Goal: Book appointment/travel/reservation

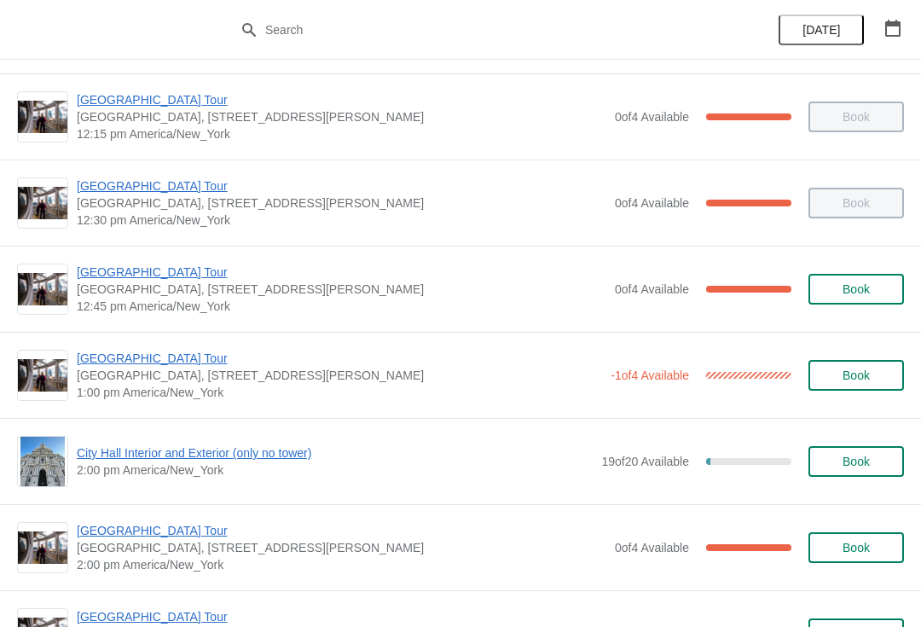
scroll to position [946, 0]
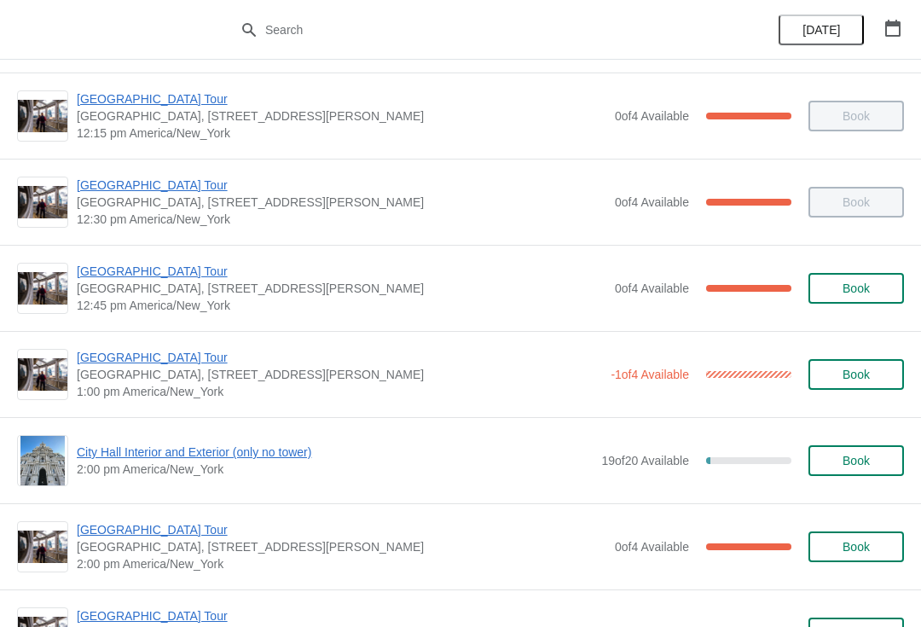
click at [165, 339] on div "[GEOGRAPHIC_DATA] [GEOGRAPHIC_DATA], [STREET_ADDRESS][PERSON_NAME] 1:00 pm [GEO…" at bounding box center [460, 374] width 921 height 86
click at [168, 359] on span "[GEOGRAPHIC_DATA] Tour" at bounding box center [339, 357] width 525 height 17
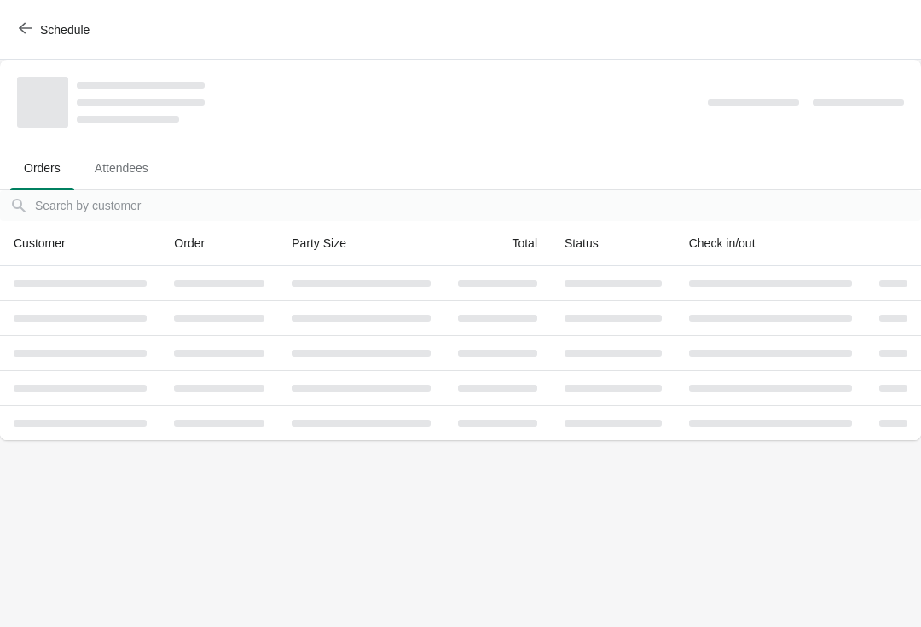
scroll to position [0, 0]
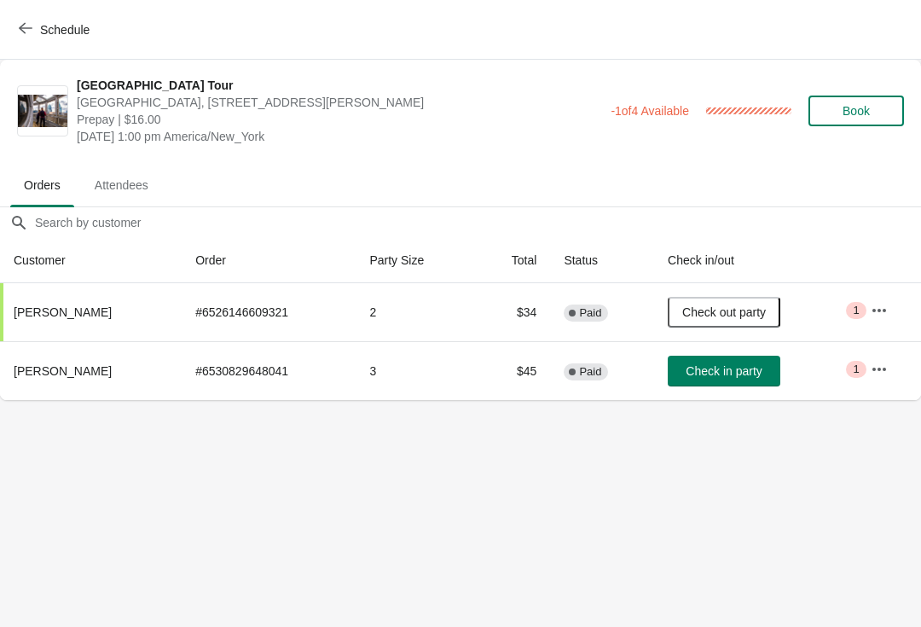
click at [750, 370] on span "Check in party" at bounding box center [724, 371] width 76 height 14
click at [41, 57] on div "Schedule" at bounding box center [460, 30] width 921 height 60
click at [43, 32] on span "Schedule" at bounding box center [64, 30] width 49 height 14
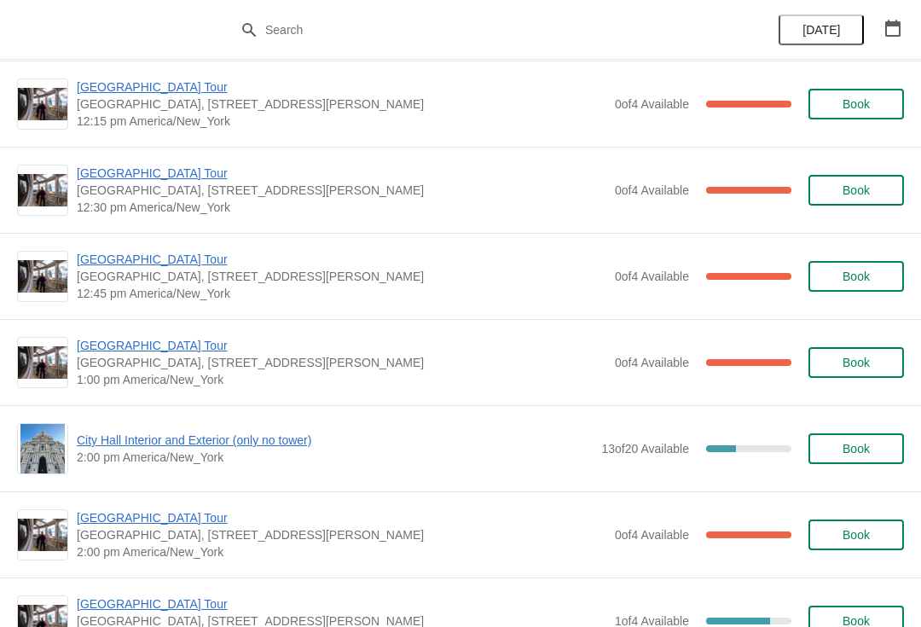
scroll to position [4520, 0]
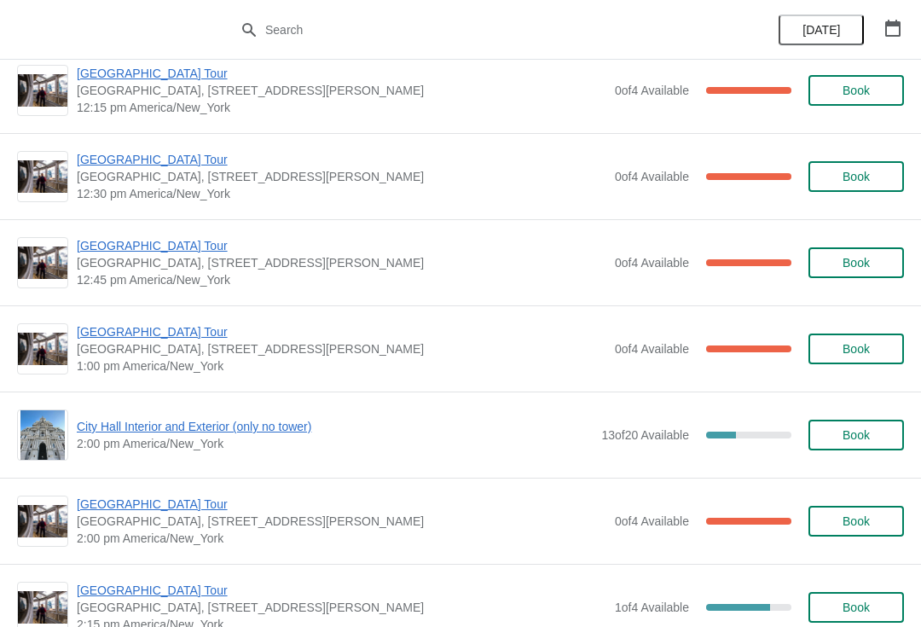
click at [194, 508] on span "[GEOGRAPHIC_DATA] Tour" at bounding box center [342, 503] width 530 height 17
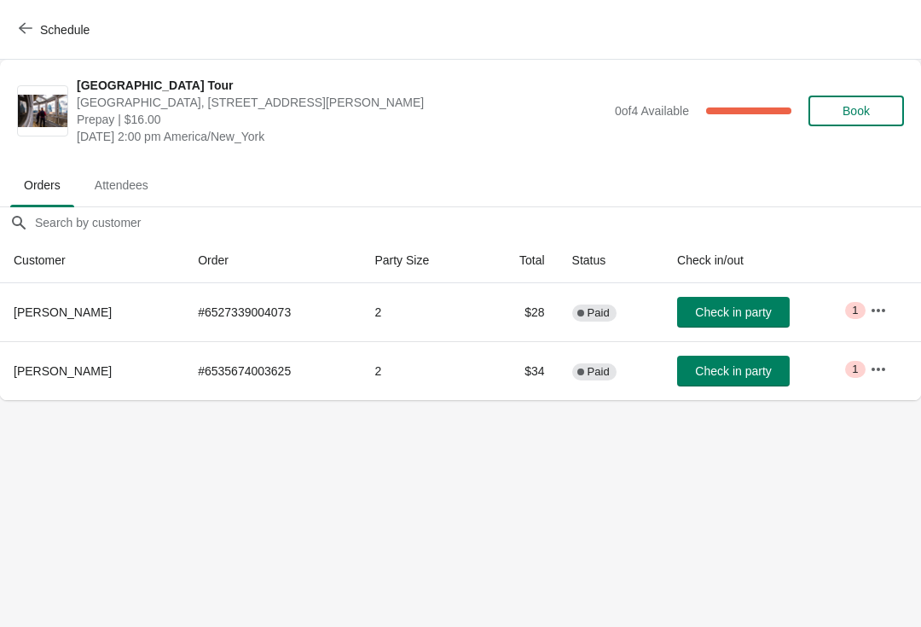
click at [0, 28] on div "Schedule" at bounding box center [460, 30] width 921 height 60
click at [17, 14] on button "Schedule" at bounding box center [56, 29] width 95 height 31
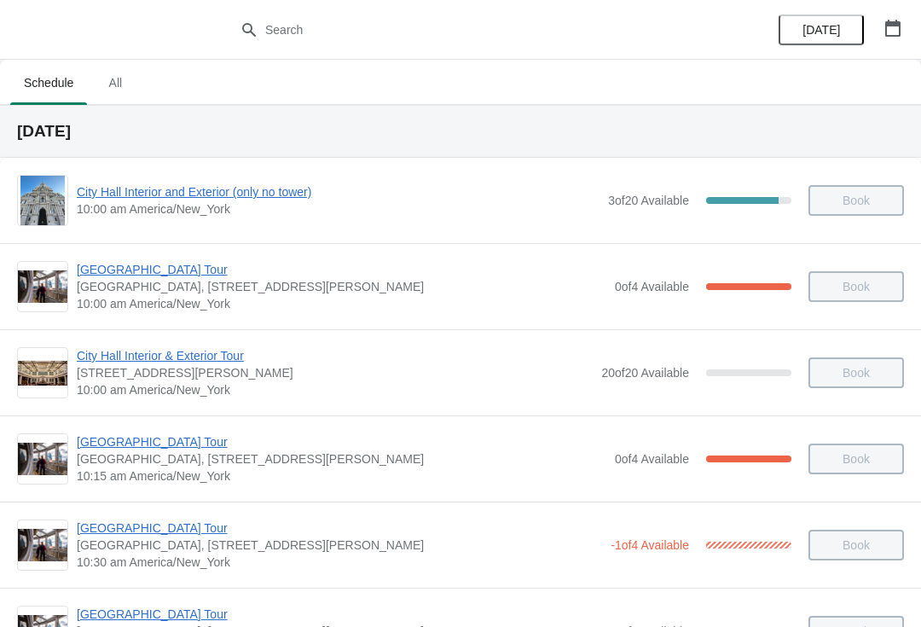
click at [848, 22] on button "[DATE]" at bounding box center [821, 29] width 85 height 31
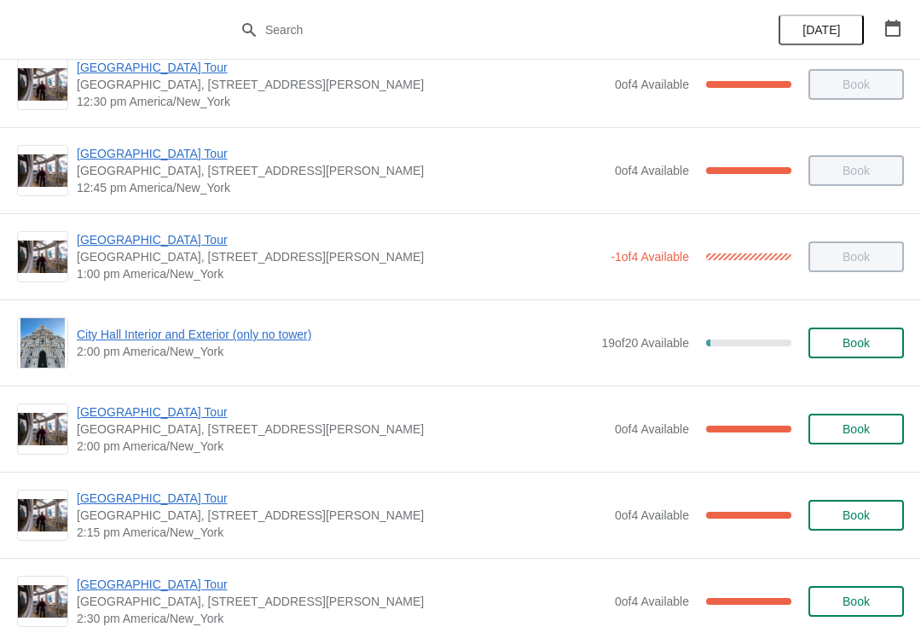
scroll to position [1066, 0]
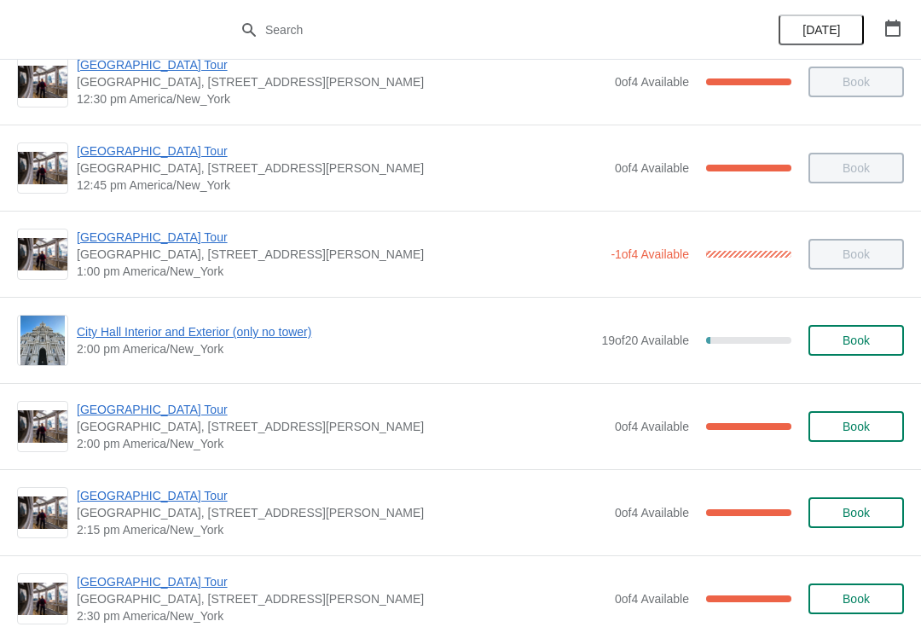
click at [73, 395] on div "[GEOGRAPHIC_DATA], [STREET_ADDRESS][PERSON_NAME] 2:00 pm [GEOGRAPHIC_DATA]/New_…" at bounding box center [460, 426] width 921 height 86
click at [162, 404] on span "[GEOGRAPHIC_DATA] Tour" at bounding box center [342, 409] width 530 height 17
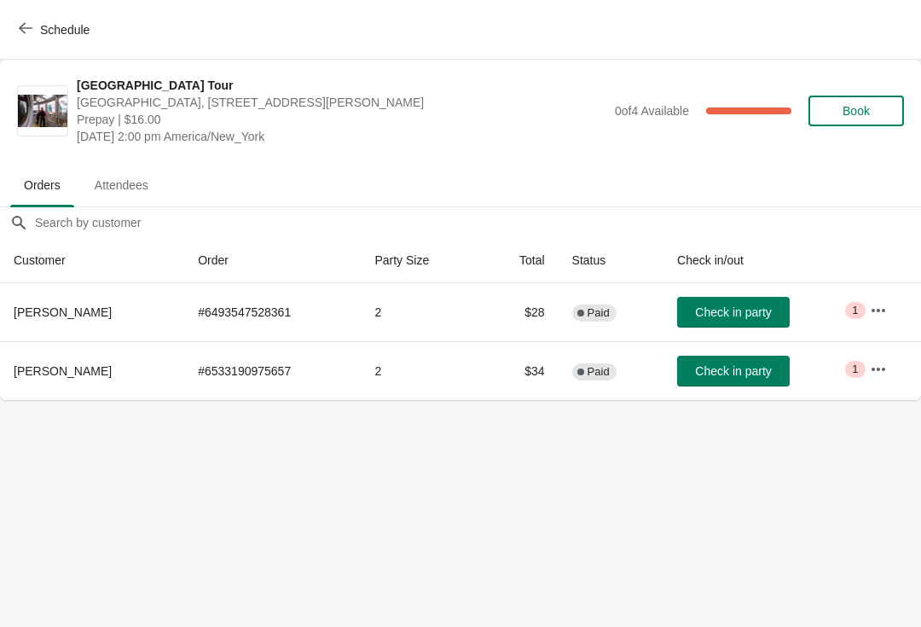
click at [767, 321] on button "Check in party" at bounding box center [733, 312] width 113 height 31
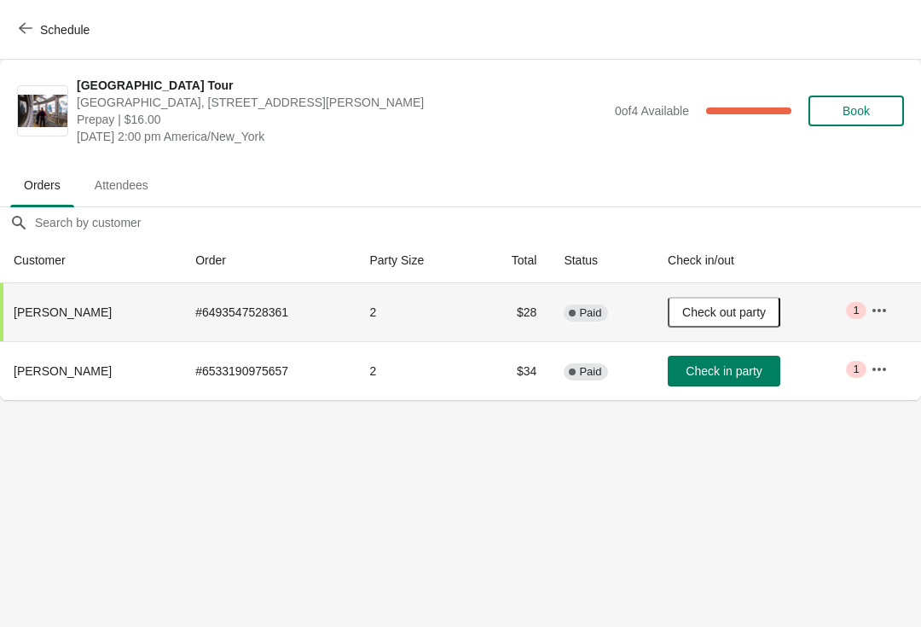
click at [32, 19] on button "Schedule" at bounding box center [56, 29] width 95 height 31
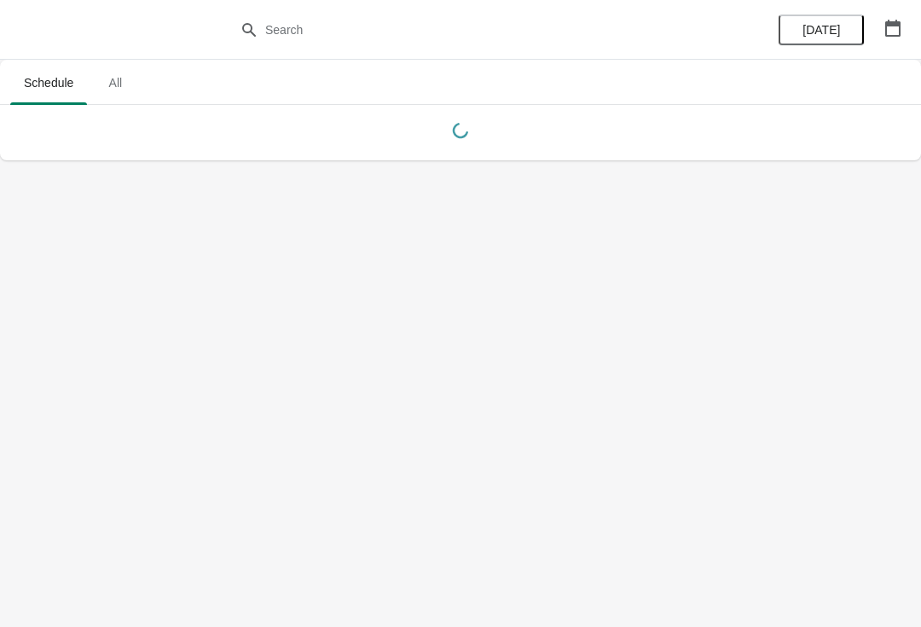
click at [918, 22] on div "[DATE]" at bounding box center [840, 30] width 162 height 60
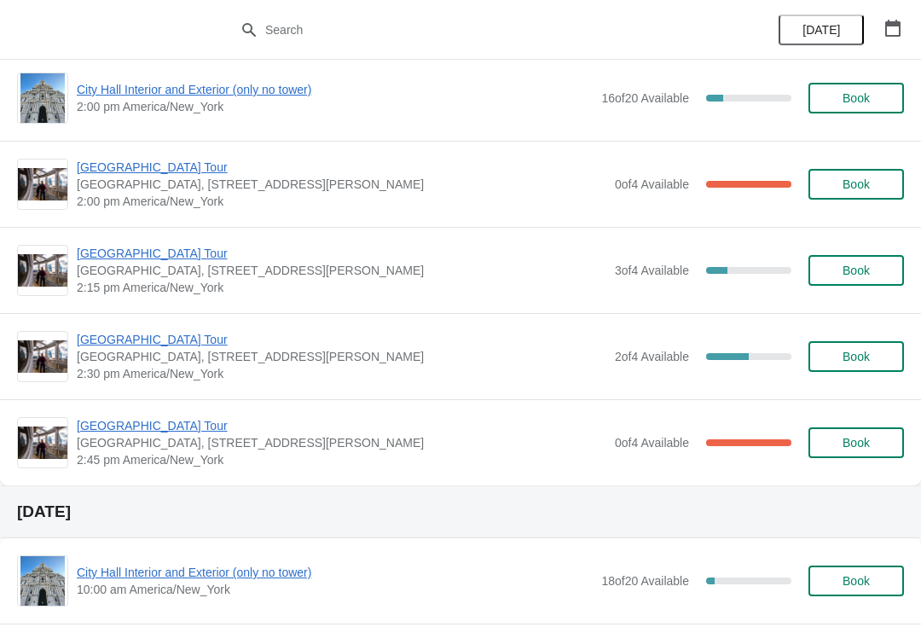
scroll to position [3082, 0]
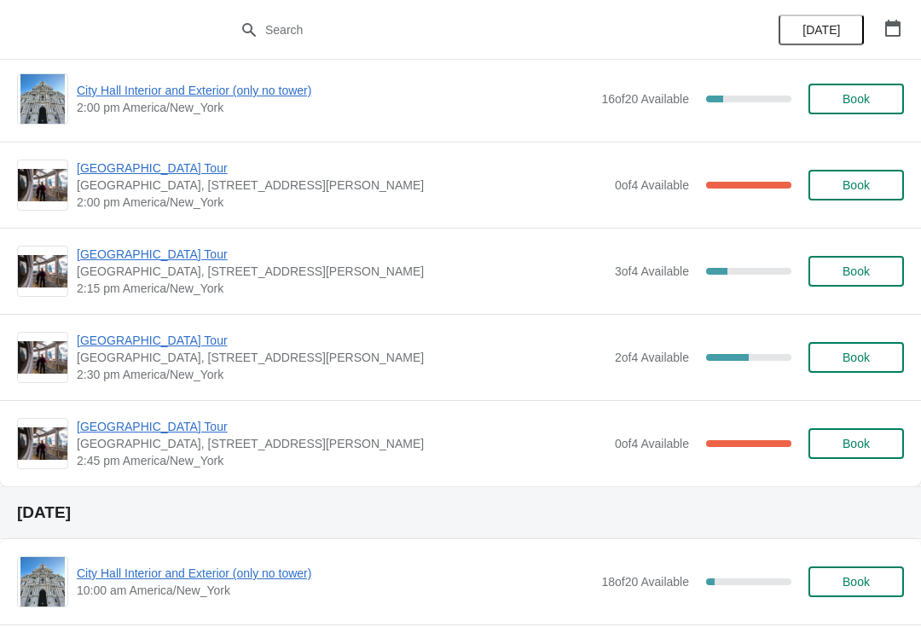
click at [818, 261] on button "Book" at bounding box center [856, 271] width 96 height 31
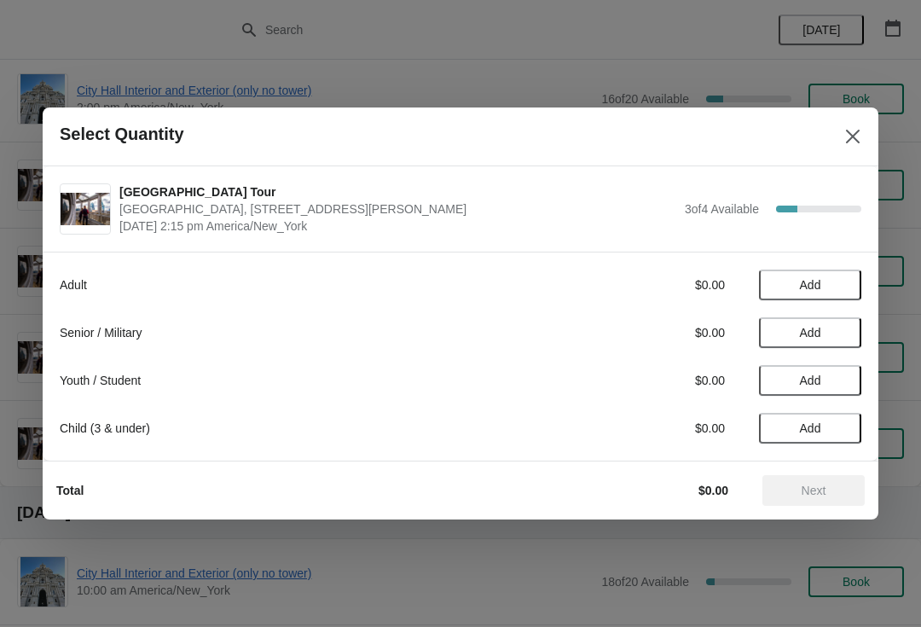
click at [813, 273] on button "Add" at bounding box center [810, 284] width 102 height 31
click at [825, 272] on div "Adult $16.00 1" at bounding box center [461, 284] width 802 height 31
click at [837, 277] on icon at bounding box center [840, 285] width 18 height 18
click at [836, 281] on icon at bounding box center [840, 285] width 18 height 18
click at [778, 276] on icon at bounding box center [781, 285] width 18 height 18
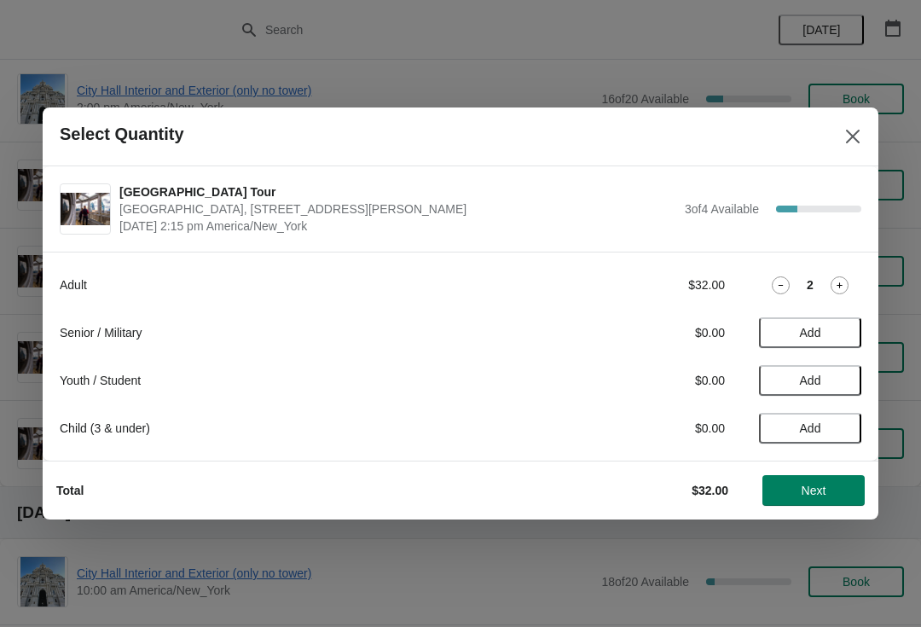
click at [813, 477] on button "Next" at bounding box center [813, 490] width 102 height 31
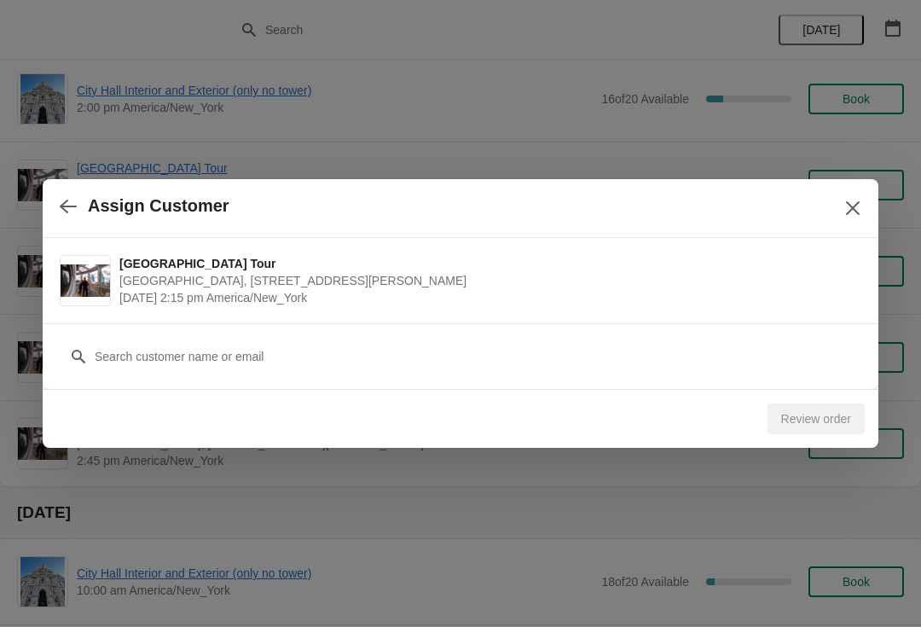
click at [813, 411] on div "Review order" at bounding box center [815, 418] width 97 height 31
click at [802, 415] on div "Review order" at bounding box center [815, 418] width 97 height 31
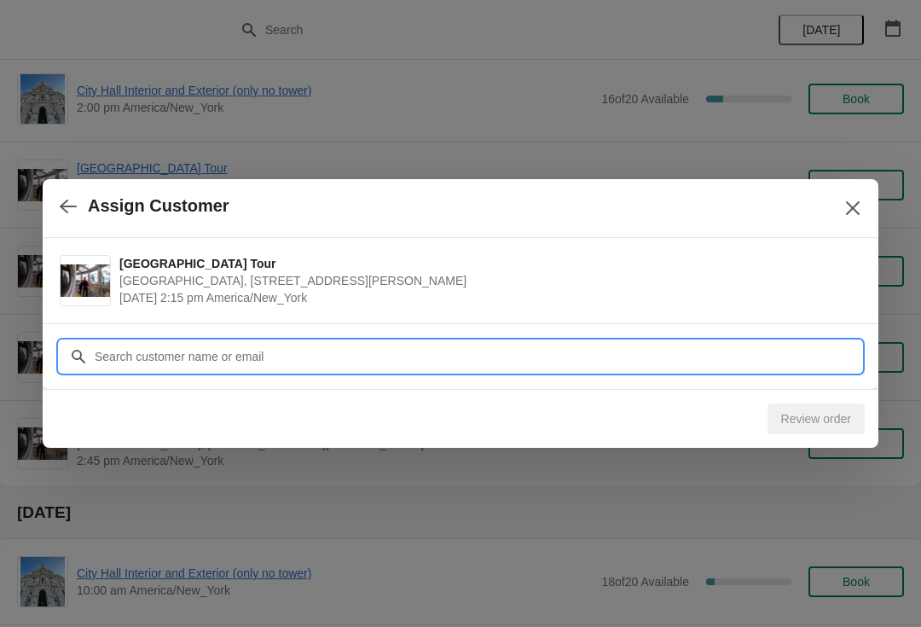
click at [292, 356] on input "Customer" at bounding box center [477, 356] width 767 height 31
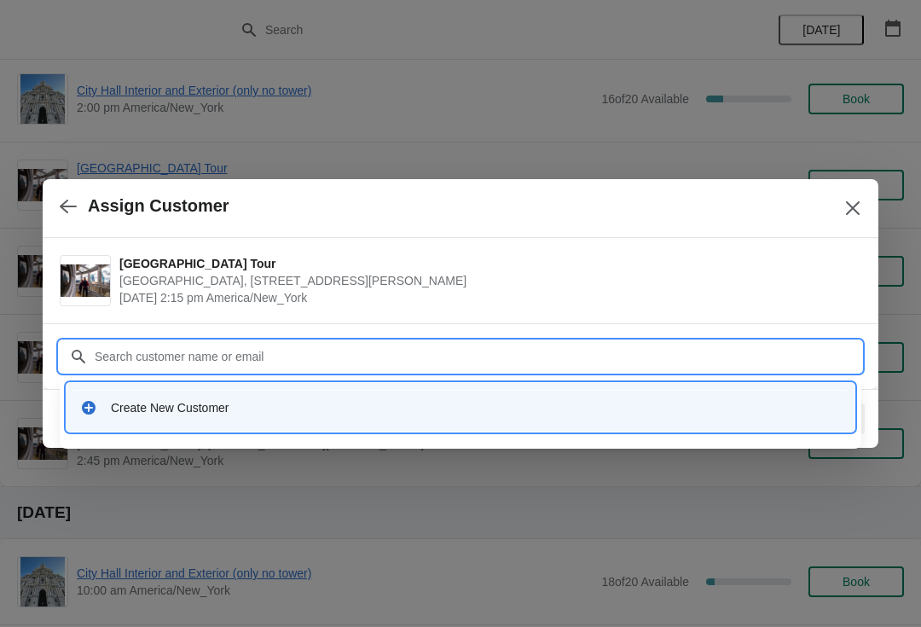
click at [176, 421] on div "Create New Customer" at bounding box center [460, 407] width 774 height 35
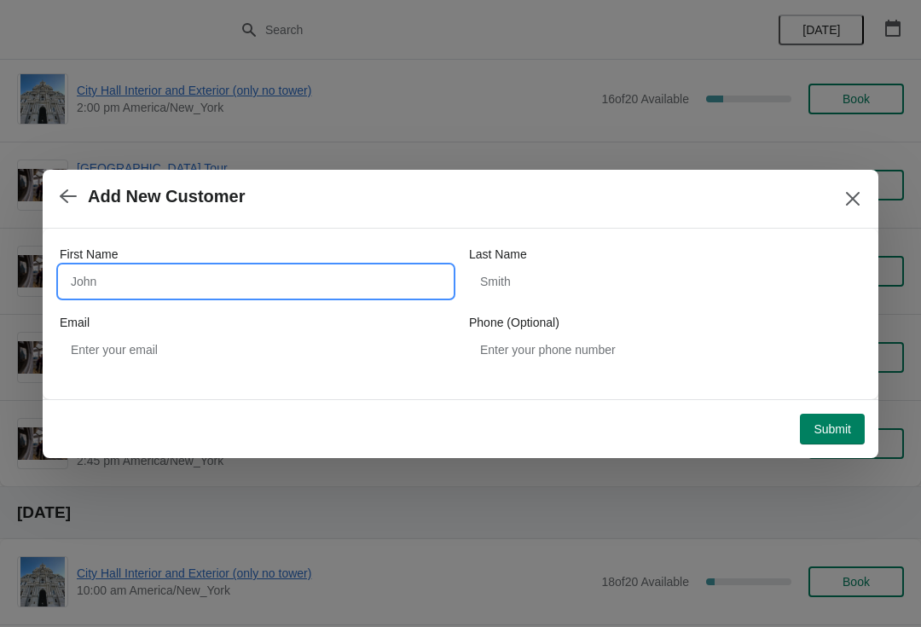
click at [165, 276] on input "First Name" at bounding box center [256, 281] width 392 height 31
type input "[PERSON_NAME]"
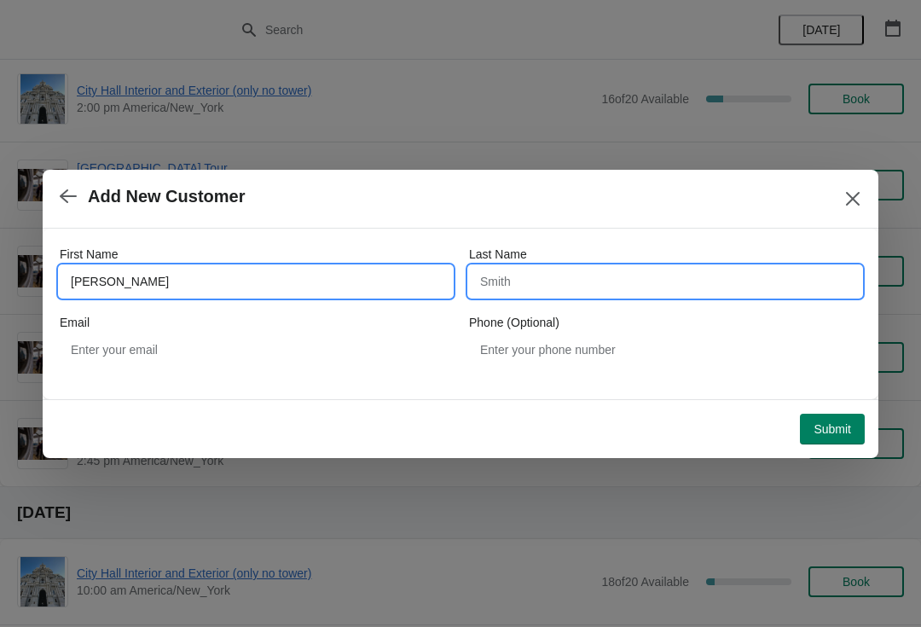
click at [470, 282] on input "Last Name" at bounding box center [665, 281] width 392 height 31
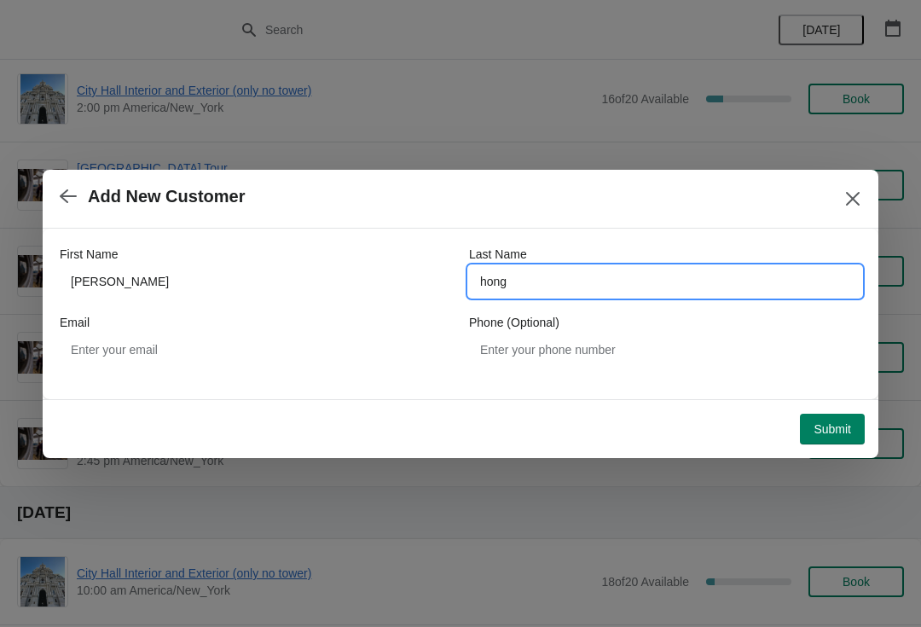
type input "hong"
click at [832, 422] on span "Submit" at bounding box center [832, 429] width 38 height 14
